Goal: Navigation & Orientation: Find specific page/section

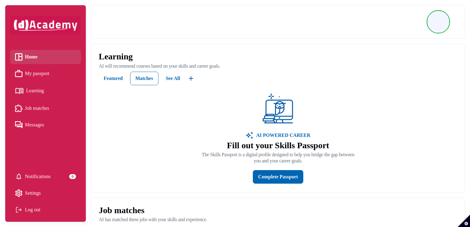
click at [268, 49] on div "Learning AI will recommend courses based on your skills and career goals. Featu…" at bounding box center [277, 118] width 373 height 148
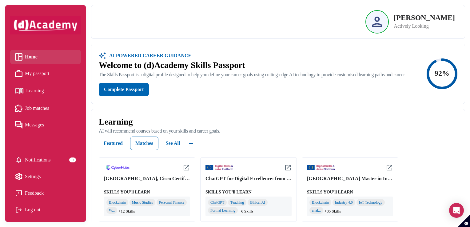
click at [33, 71] on span "My passport" at bounding box center [37, 73] width 25 height 9
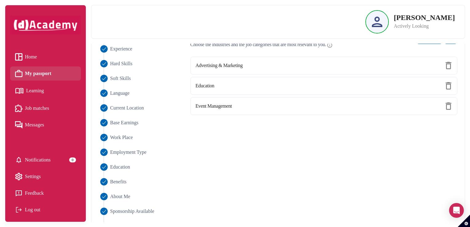
scroll to position [77, 0]
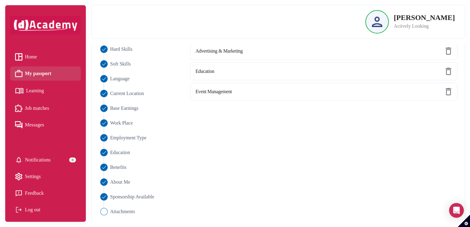
click at [31, 97] on li "Learning" at bounding box center [45, 91] width 71 height 16
click at [33, 93] on span "Learning" at bounding box center [35, 90] width 18 height 9
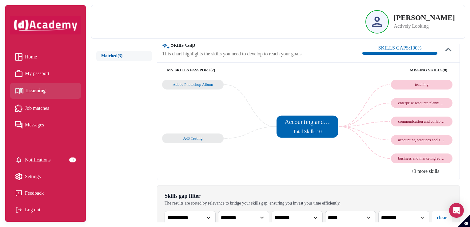
scroll to position [141, 0]
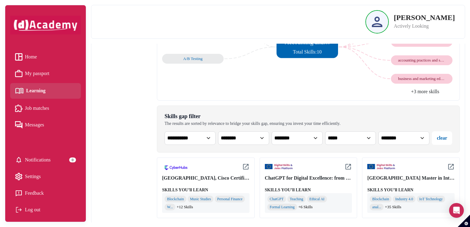
click at [56, 113] on li "Job matches" at bounding box center [45, 108] width 71 height 14
click at [55, 108] on link "Job matches" at bounding box center [45, 108] width 61 height 9
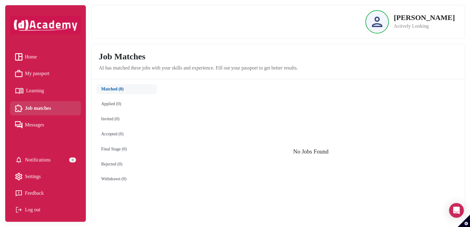
drag, startPoint x: 2, startPoint y: 191, endPoint x: 8, endPoint y: 181, distance: 11.3
click at [7, 183] on div "Home My passport Learning Job matches Messages Notifications 0 Settings Feedbac…" at bounding box center [45, 113] width 91 height 227
drag, startPoint x: 8, startPoint y: 181, endPoint x: 26, endPoint y: 78, distance: 104.8
click at [26, 78] on span "My passport" at bounding box center [37, 73] width 25 height 9
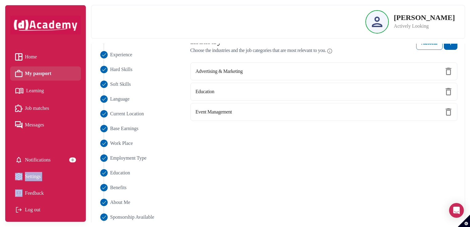
scroll to position [61, 0]
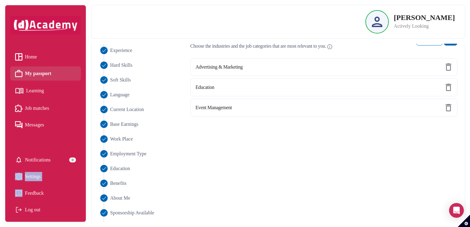
click at [43, 95] on span "Learning" at bounding box center [35, 90] width 18 height 9
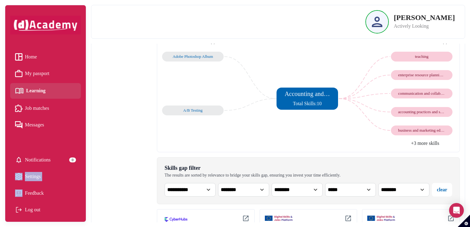
scroll to position [49, 0]
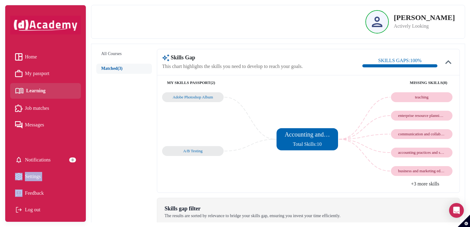
click at [122, 71] on button "Matched (3)" at bounding box center [124, 69] width 56 height 10
click at [41, 109] on span "Job matches" at bounding box center [37, 108] width 24 height 9
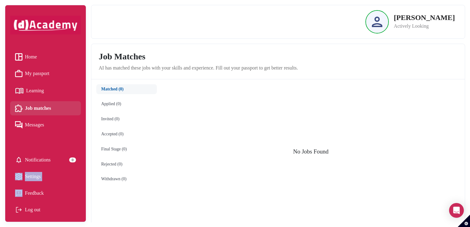
click at [40, 71] on span "My passport" at bounding box center [37, 73] width 25 height 9
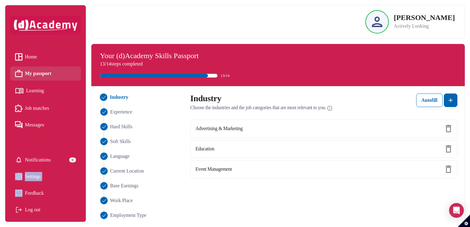
click at [47, 92] on link "Learning" at bounding box center [45, 90] width 61 height 11
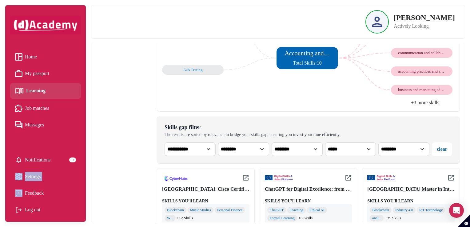
scroll to position [141, 0]
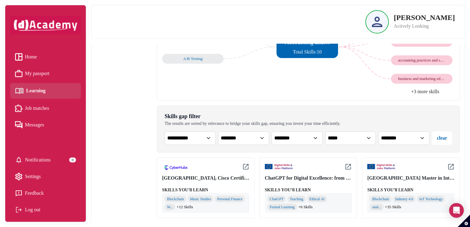
click at [14, 4] on div "Home My passport Learning Job matches Messages Notifications 0 Settings Feedbac…" at bounding box center [45, 113] width 91 height 227
click at [42, 70] on span "My passport" at bounding box center [37, 73] width 25 height 9
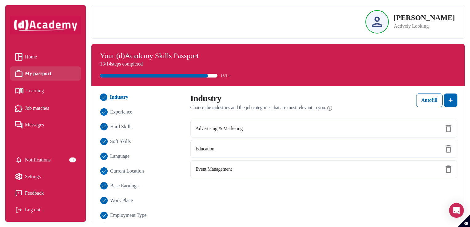
click at [31, 94] on span "Learning" at bounding box center [35, 90] width 18 height 9
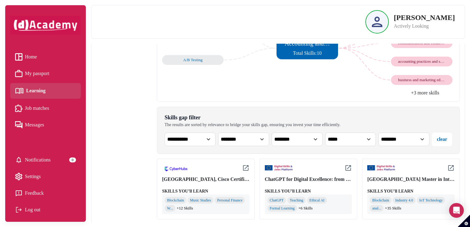
scroll to position [141, 0]
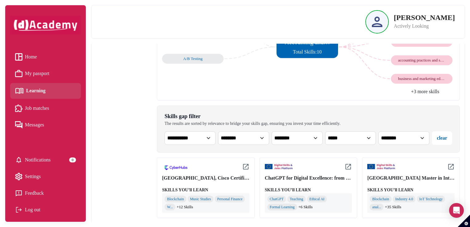
click at [298, 181] on div "ChatGPT for Digital Excellence: from Basics to Advanced Applications - Level Up…" at bounding box center [308, 187] width 98 height 61
click at [298, 178] on div "ChatGPT for Digital Excellence: from Basics to Advanced Applications - Level Up" at bounding box center [308, 177] width 87 height 7
click at [299, 178] on div "ChatGPT for Digital Excellence: from Basics to Advanced Applications - Level Up" at bounding box center [308, 177] width 87 height 7
click at [196, 193] on div "Blockchain Music Studies Personal Finance W... +12 Skills" at bounding box center [205, 203] width 87 height 20
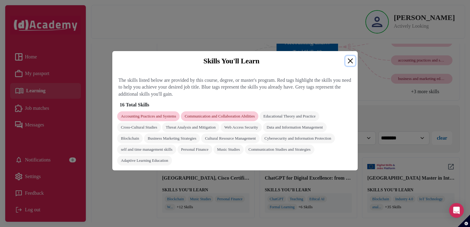
click at [350, 58] on button "Close" at bounding box center [350, 61] width 10 height 10
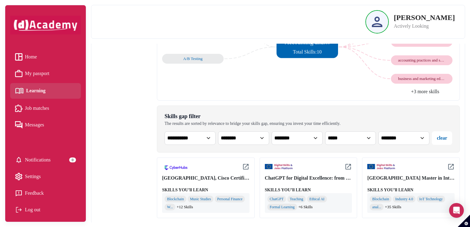
click at [179, 167] on img at bounding box center [176, 168] width 28 height 10
click at [180, 176] on div "[GEOGRAPHIC_DATA], Cisco Certified Network Associate v7 & CyberOps Associate" at bounding box center [205, 177] width 87 height 7
click at [182, 180] on div "[GEOGRAPHIC_DATA], Cisco Certified Network Associate v7 & CyberOps Associate" at bounding box center [205, 177] width 87 height 7
click at [182, 190] on div "SKILLS YOU’ll LEARN" at bounding box center [205, 190] width 87 height 6
click at [34, 69] on span "My passport" at bounding box center [37, 73] width 25 height 9
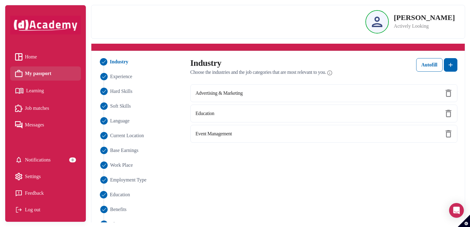
scroll to position [61, 0]
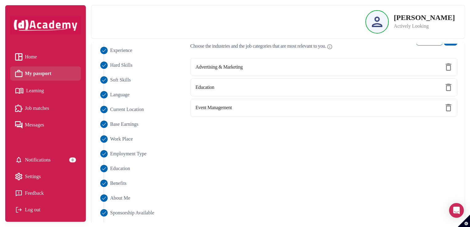
click at [27, 89] on span "Learning" at bounding box center [35, 90] width 18 height 9
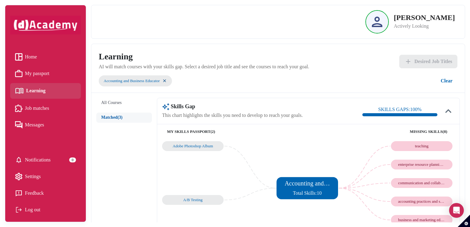
click at [251, 175] on div "Adobe Photoshop Album A/B Testing Accounting and Business Educator Total Skills…" at bounding box center [308, 188] width 292 height 95
click at [31, 74] on span "My passport" at bounding box center [37, 73] width 25 height 9
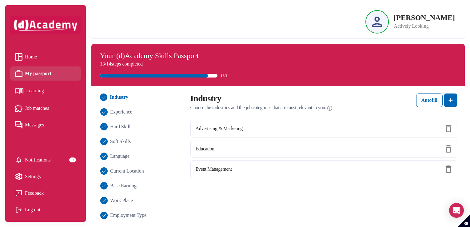
click at [38, 104] on span "Job matches" at bounding box center [37, 108] width 24 height 9
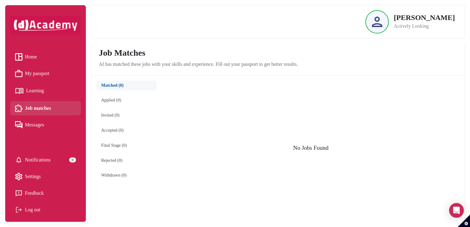
scroll to position [5, 0]
click at [166, 121] on div "No Jobs Found" at bounding box center [311, 149] width 298 height 138
click at [28, 71] on span "My passport" at bounding box center [37, 73] width 25 height 9
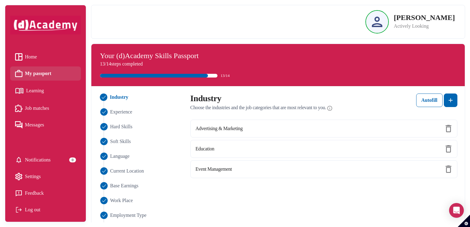
click at [32, 57] on span "Home" at bounding box center [31, 56] width 12 height 9
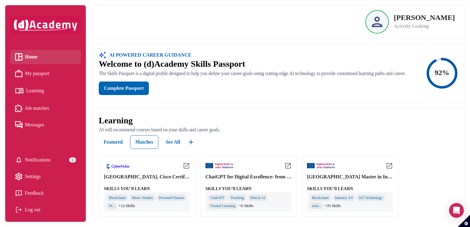
click at [38, 78] on span "My passport" at bounding box center [37, 73] width 25 height 9
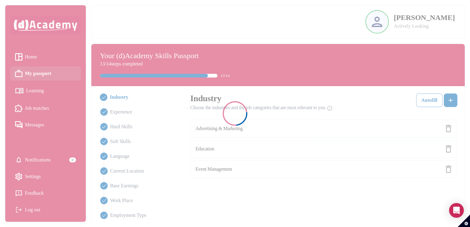
click at [41, 58] on div at bounding box center [235, 113] width 470 height 227
click at [41, 57] on div at bounding box center [235, 113] width 470 height 227
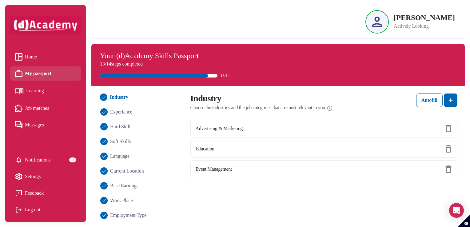
click at [41, 57] on link "Home" at bounding box center [45, 56] width 61 height 9
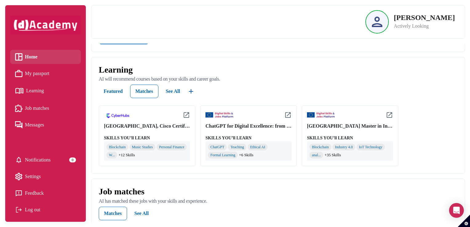
scroll to position [61, 0]
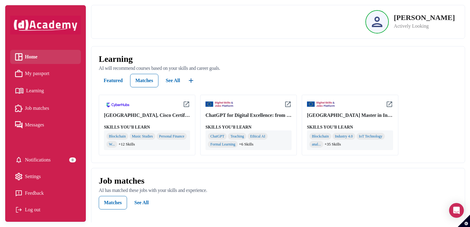
drag, startPoint x: 120, startPoint y: 113, endPoint x: 172, endPoint y: 111, distance: 52.3
click at [121, 110] on img at bounding box center [118, 105] width 28 height 10
click at [188, 108] on img at bounding box center [186, 104] width 7 height 7
click at [288, 108] on img at bounding box center [287, 104] width 7 height 7
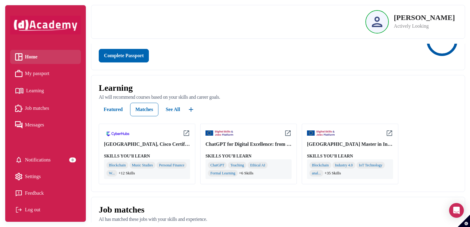
scroll to position [0, 0]
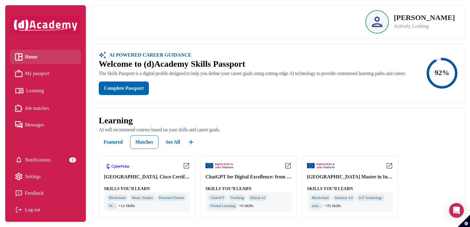
click at [38, 75] on span "My passport" at bounding box center [37, 73] width 25 height 9
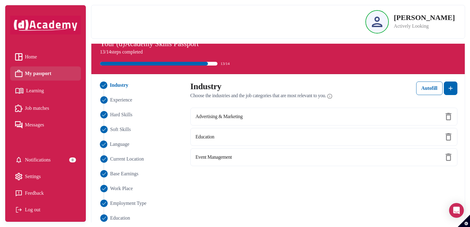
scroll to position [31, 0]
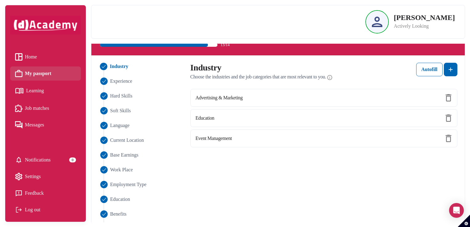
click at [34, 94] on span "Learning" at bounding box center [35, 90] width 18 height 9
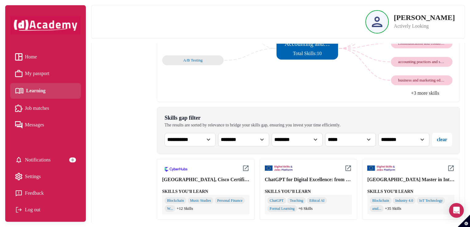
scroll to position [141, 0]
